Goal: Information Seeking & Learning: Learn about a topic

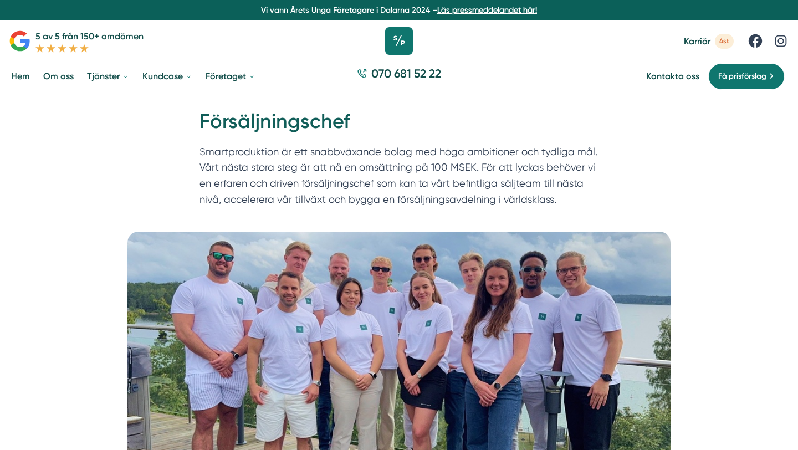
click at [391, 38] on icon at bounding box center [399, 41] width 28 height 28
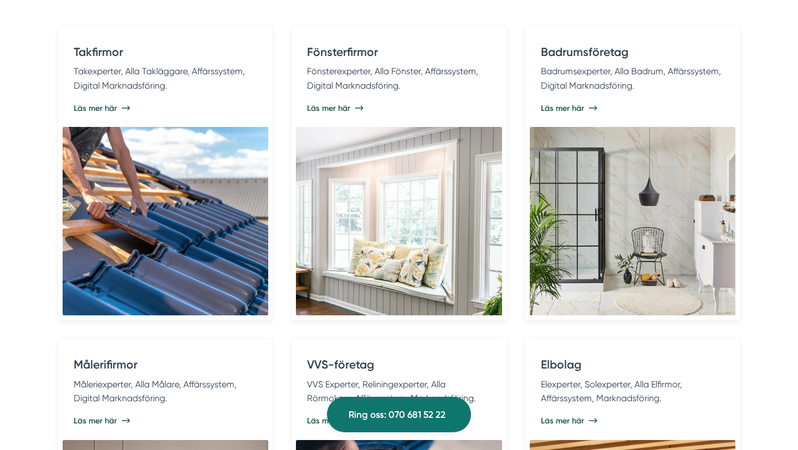
scroll to position [2276, 0]
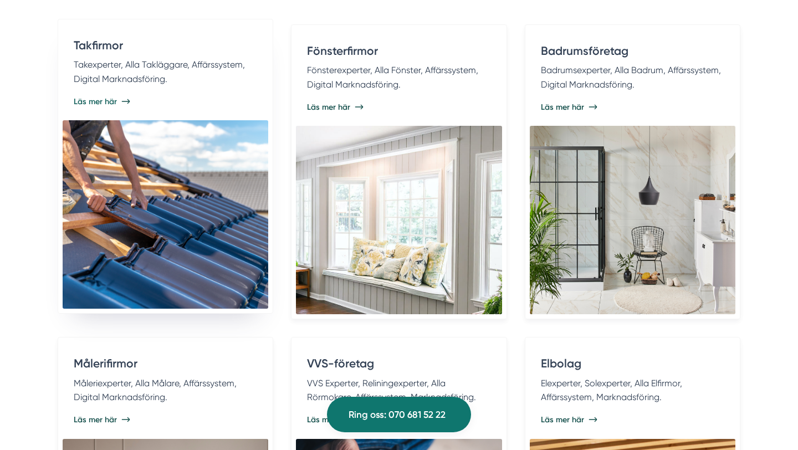
click at [175, 182] on img at bounding box center [166, 214] width 206 height 188
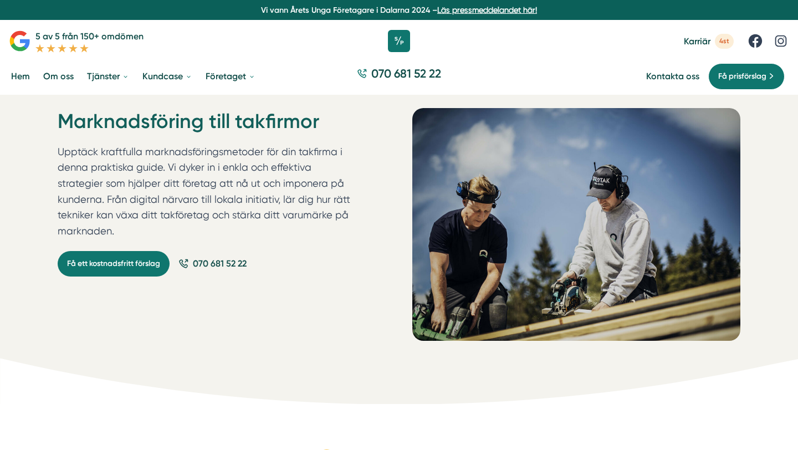
click at [19, 76] on link "Hem" at bounding box center [20, 76] width 23 height 28
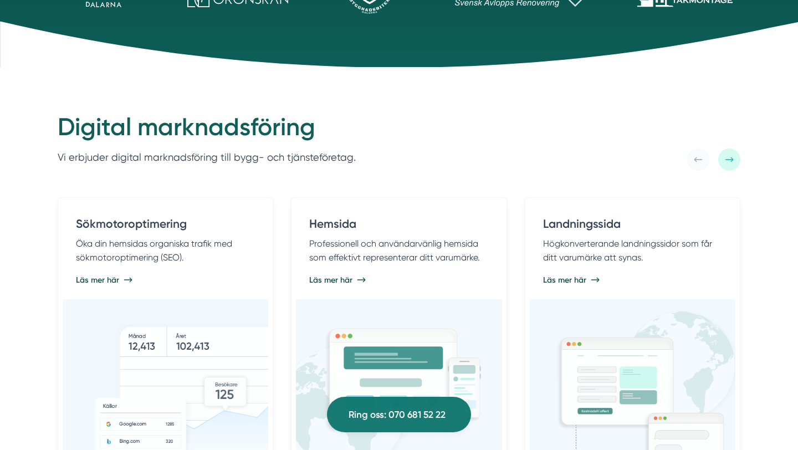
scroll to position [469, 0]
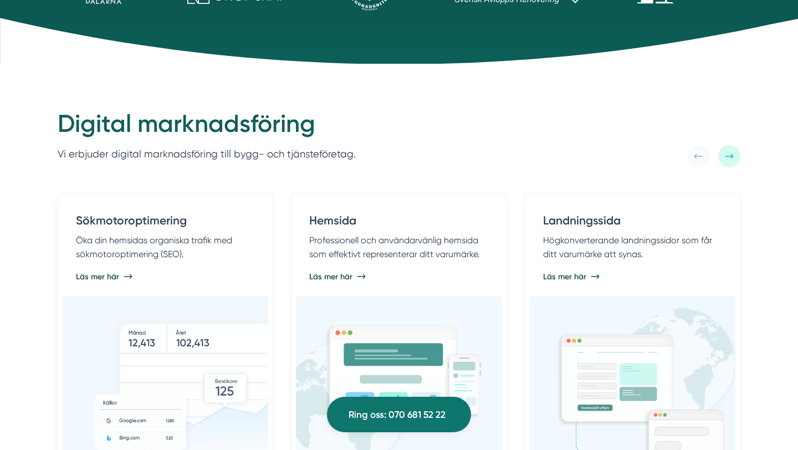
click at [728, 156] on icon at bounding box center [729, 156] width 9 height 9
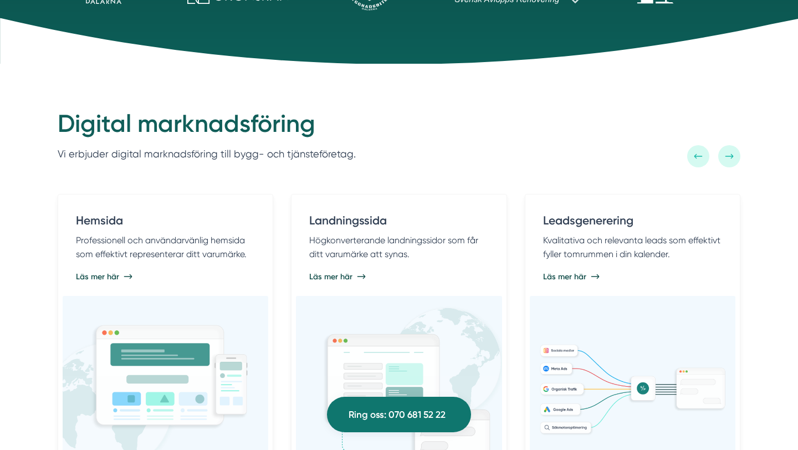
click at [695, 159] on icon at bounding box center [698, 156] width 9 height 9
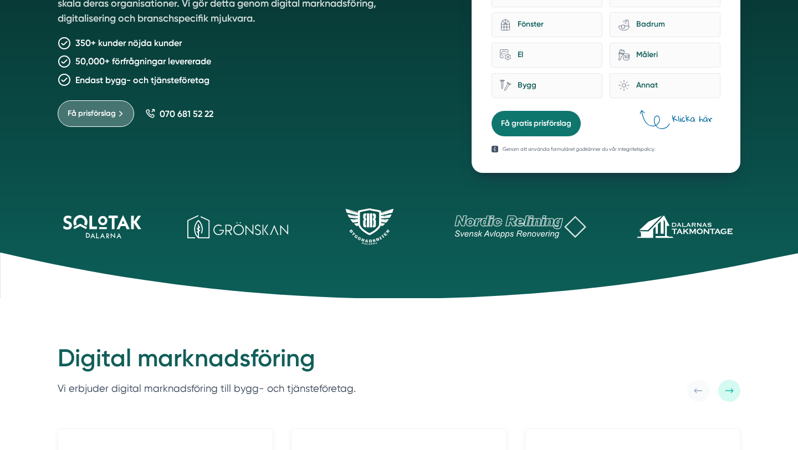
scroll to position [0, 0]
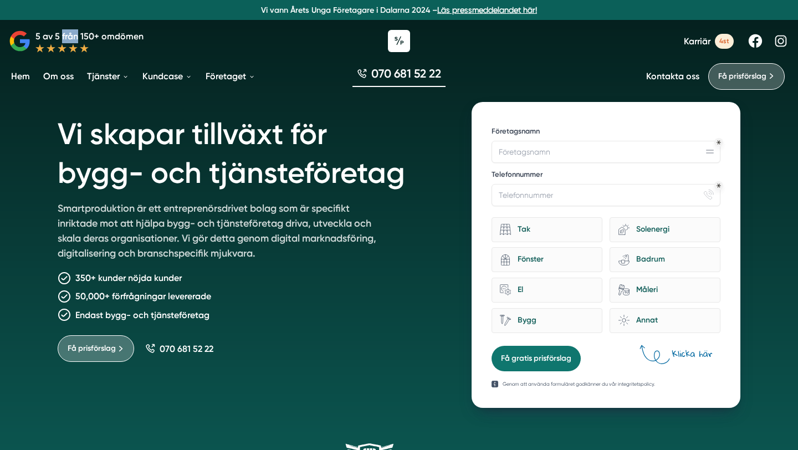
copy p "från"
click at [386, 134] on h1 "Vi skapar tillväxt för bygg- och tjänsteföretag" at bounding box center [251, 151] width 387 height 99
